Goal: Information Seeking & Learning: Learn about a topic

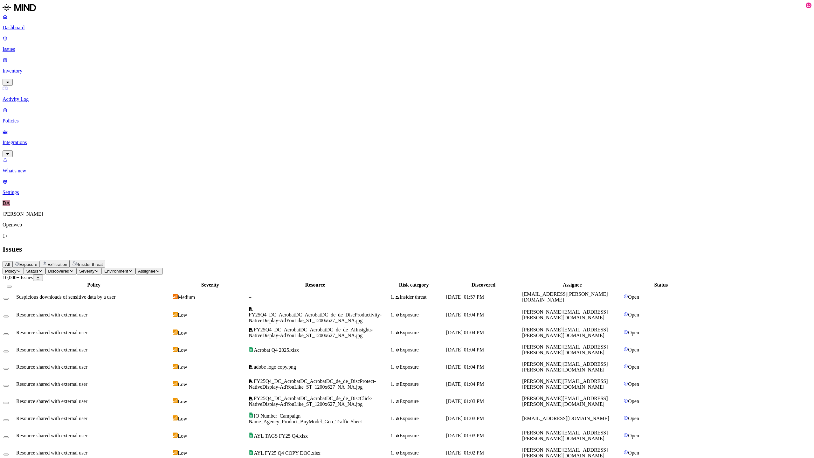
click at [381, 294] on div "–" at bounding box center [315, 297] width 133 height 6
click at [247, 282] on div "Severity" at bounding box center [210, 285] width 75 height 6
click at [43, 269] on icon "button" at bounding box center [40, 271] width 5 height 4
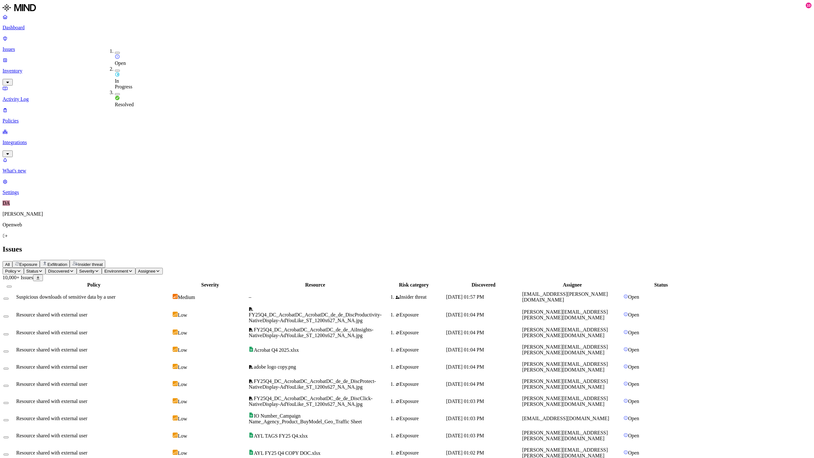
click at [17, 269] on span "Policy" at bounding box center [10, 271] width 11 height 5
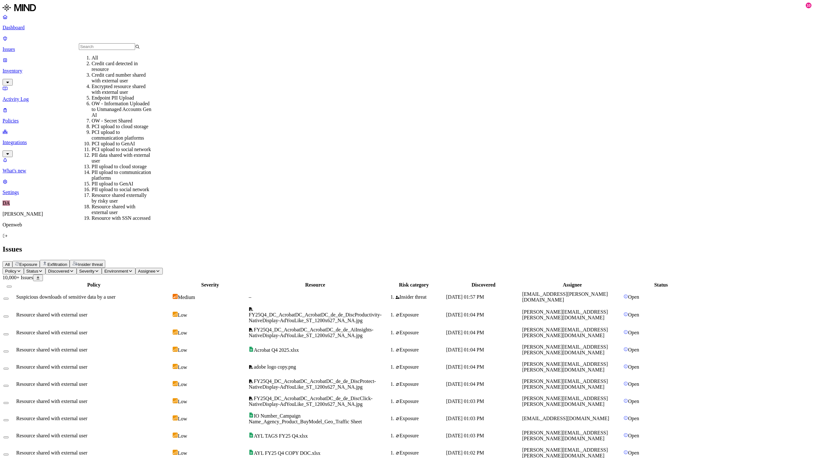
click at [77, 268] on button "Discovered" at bounding box center [60, 271] width 31 height 7
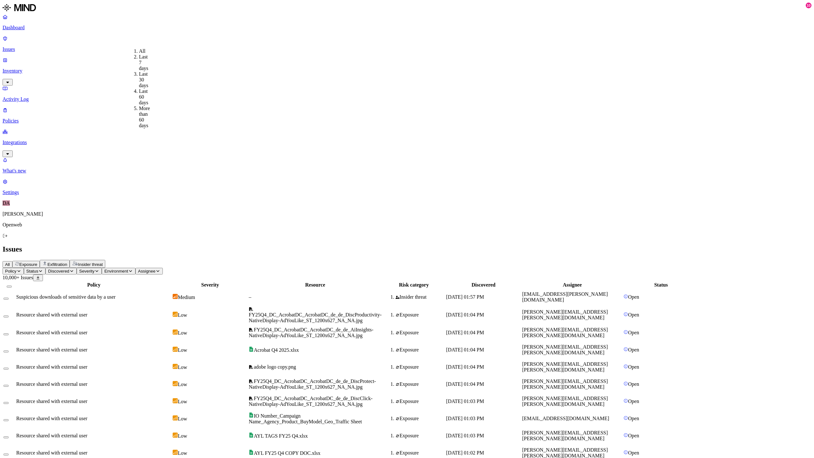
click at [102, 268] on button "Severity" at bounding box center [89, 271] width 25 height 7
click at [186, 60] on span "Critical" at bounding box center [178, 62] width 15 height 5
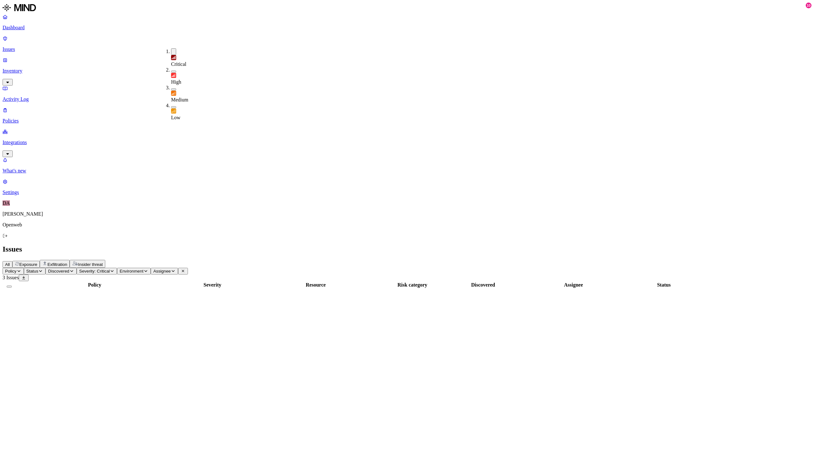
click at [300, 260] on div "All Exposure Exfiltration Insider threat" at bounding box center [407, 264] width 809 height 8
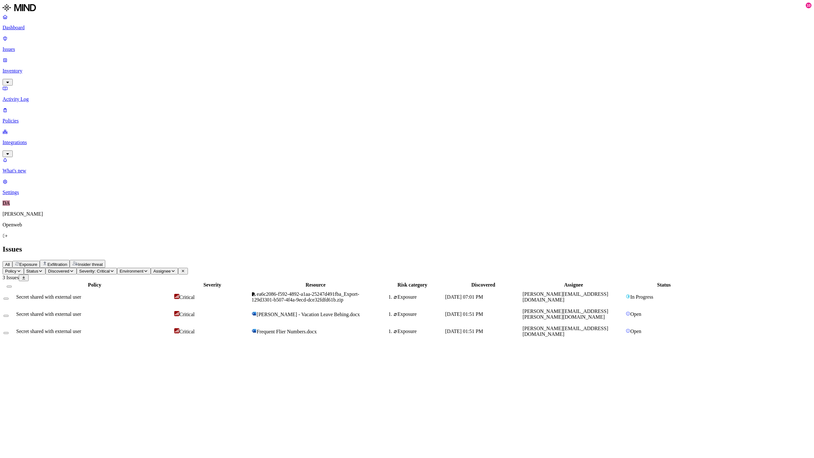
click at [359, 291] on span "ea6c2086-f592-4892-a1aa-25247d491fba_Export-129d3301-b507-4f4a-9ecd-dce32fdfd61…" at bounding box center [305, 296] width 108 height 11
click at [25, 370] on button at bounding box center [20, 373] width 10 height 7
